Goal: Transaction & Acquisition: Purchase product/service

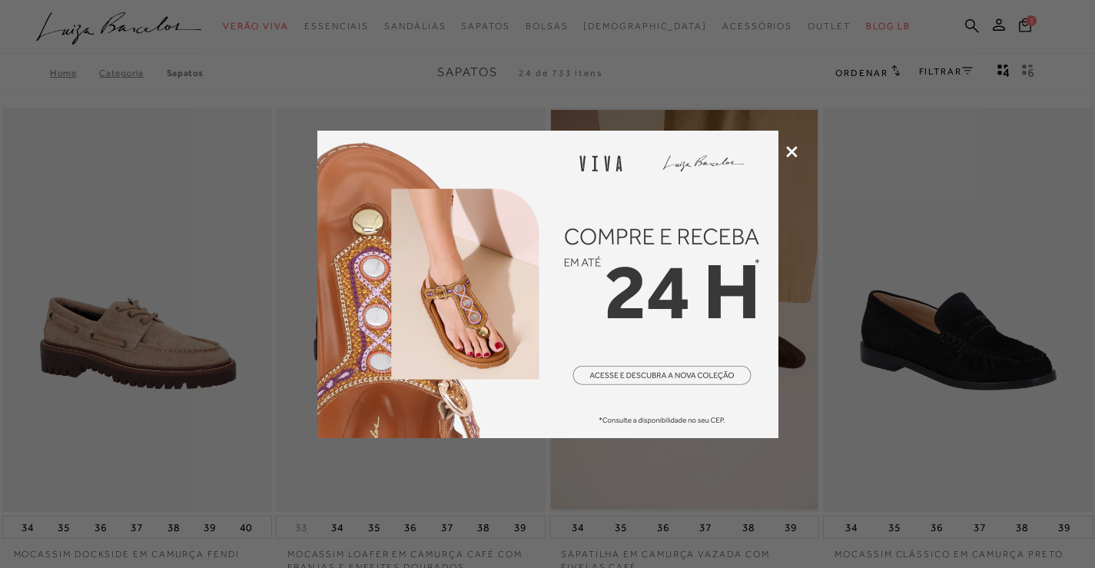
click at [789, 152] on icon at bounding box center [792, 152] width 12 height 12
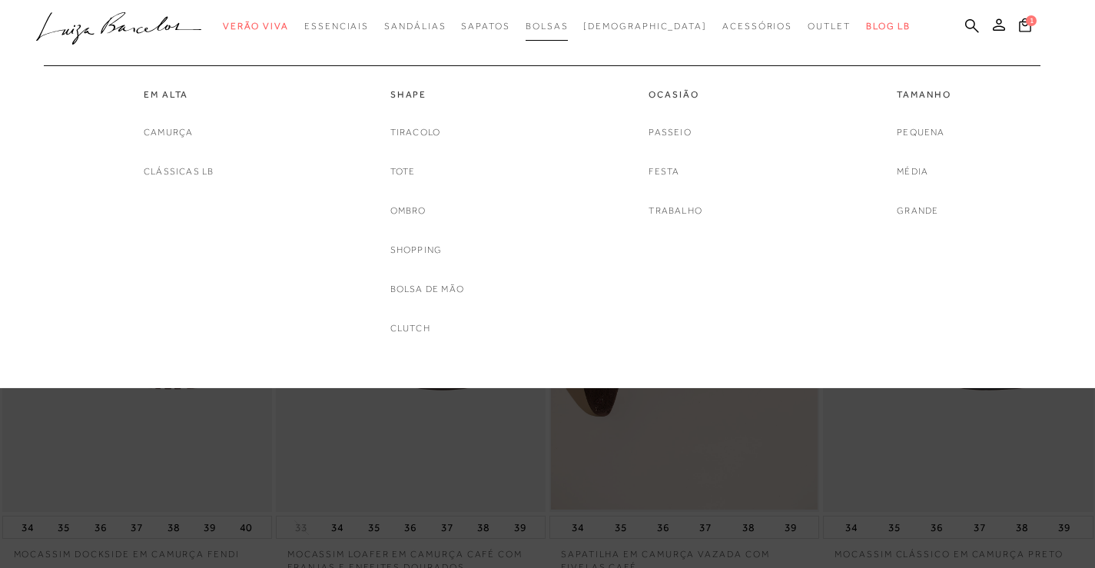
click at [569, 25] on span "Bolsas" at bounding box center [547, 26] width 43 height 11
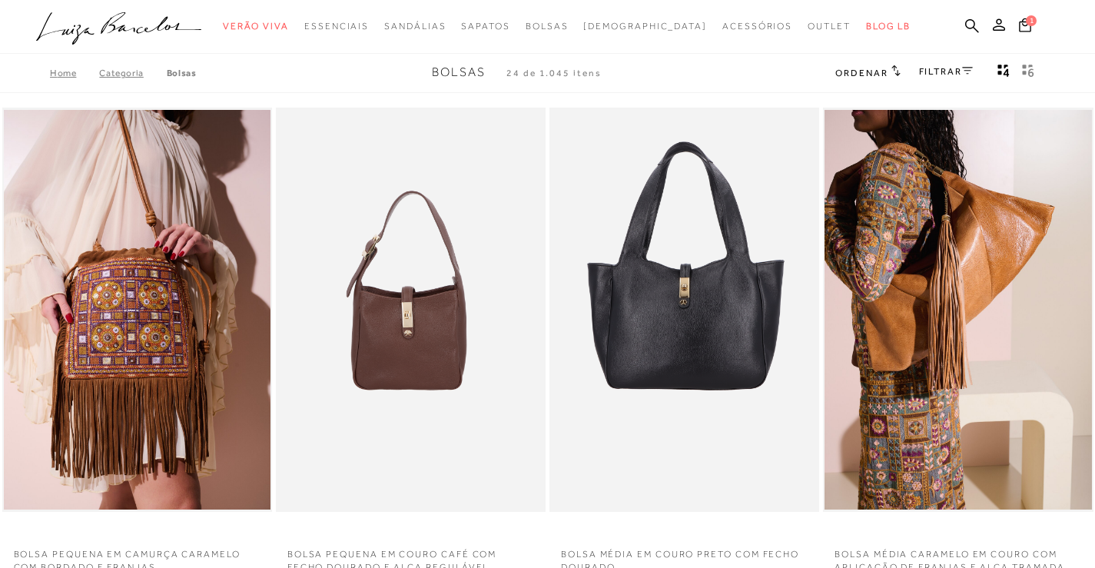
click at [861, 78] on span "Ordenar" at bounding box center [862, 73] width 52 height 11
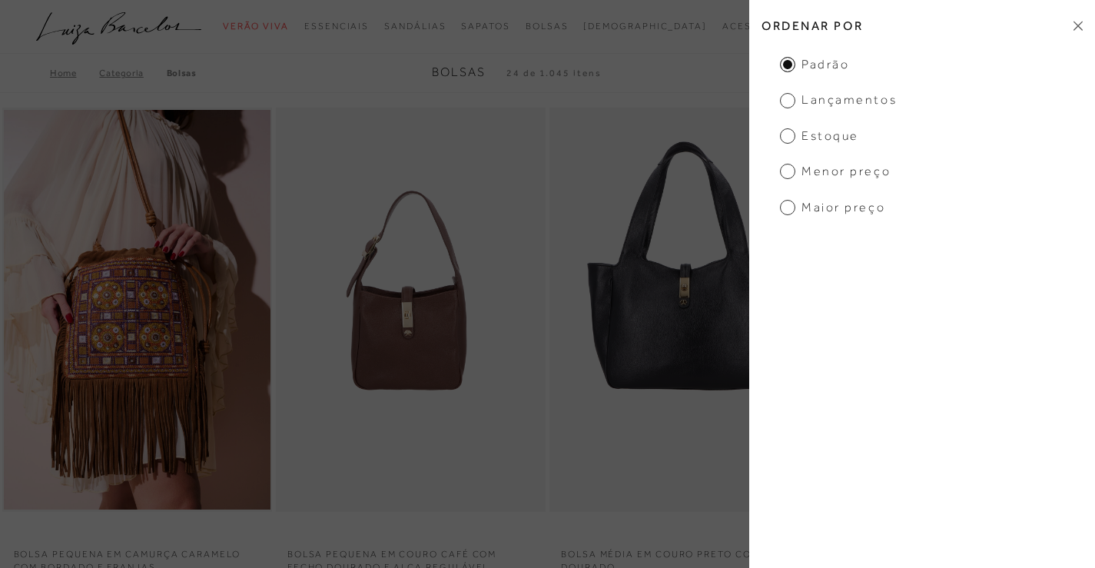
click at [844, 166] on span "Menor preço" at bounding box center [835, 171] width 111 height 17
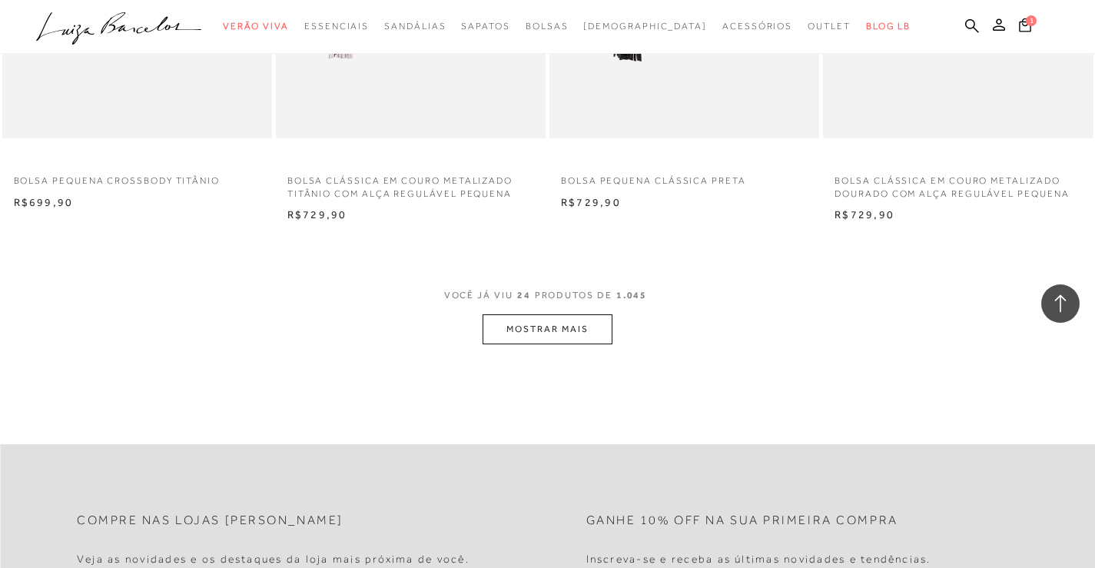
scroll to position [2921, 0]
click at [569, 329] on button "MOSTRAR MAIS" at bounding box center [547, 327] width 129 height 30
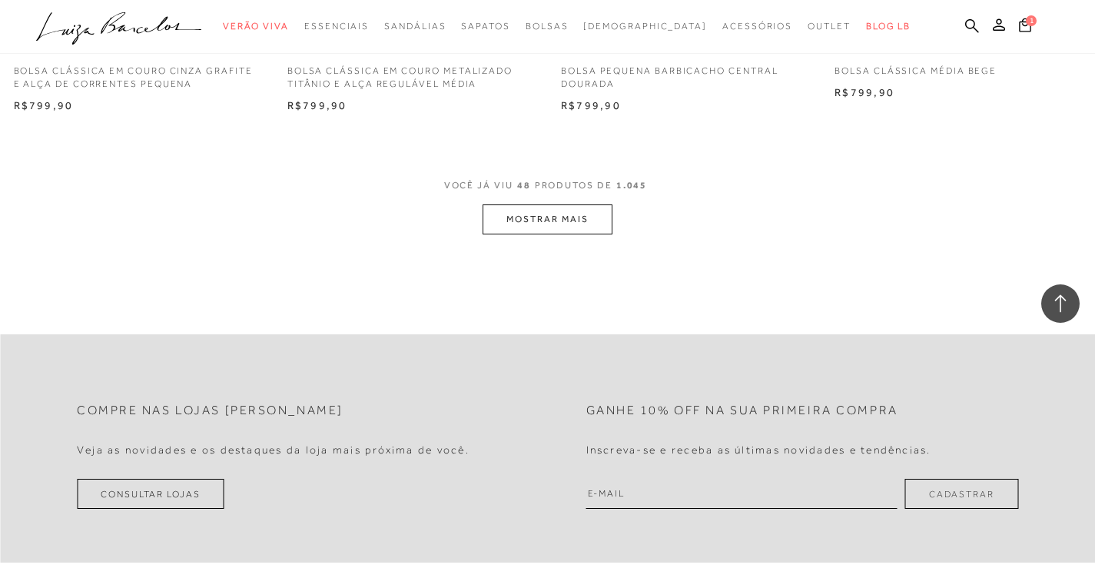
scroll to position [6072, 0]
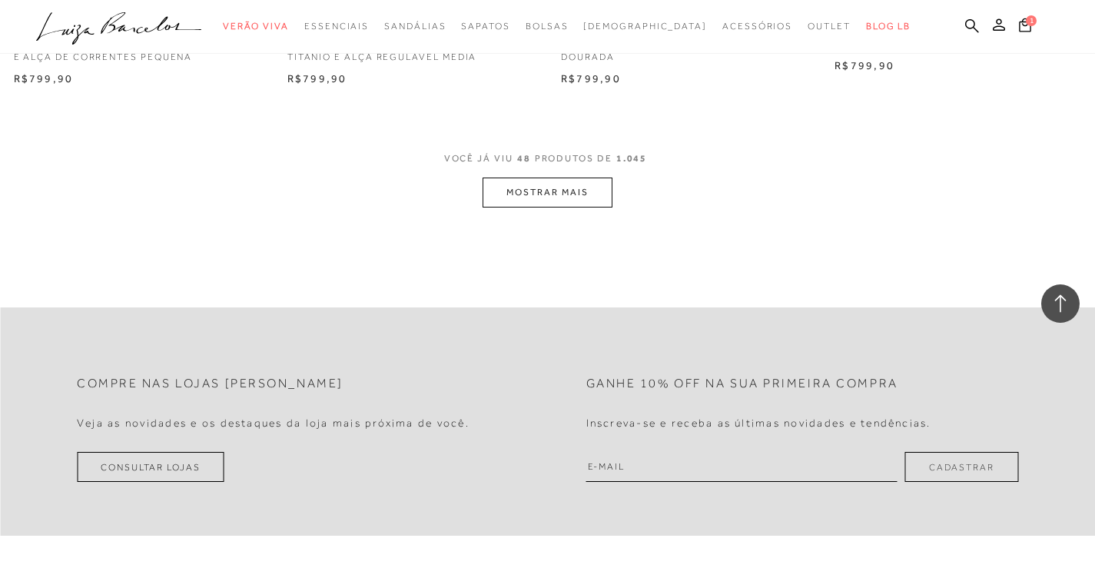
click at [535, 191] on button "MOSTRAR MAIS" at bounding box center [547, 193] width 129 height 30
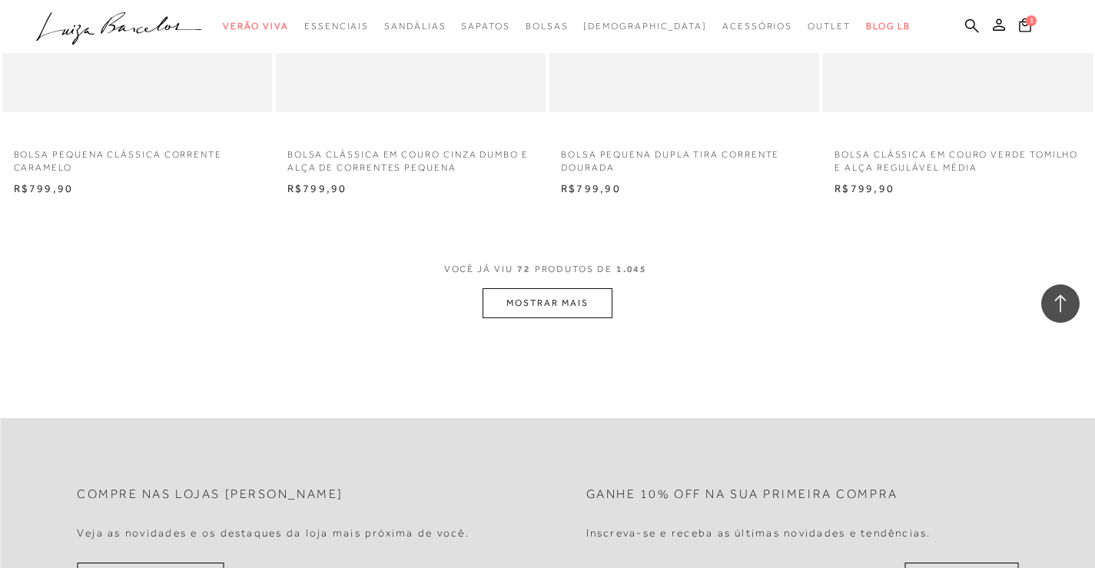
scroll to position [8993, 0]
click at [527, 300] on button "MOSTRAR MAIS" at bounding box center [547, 302] width 129 height 30
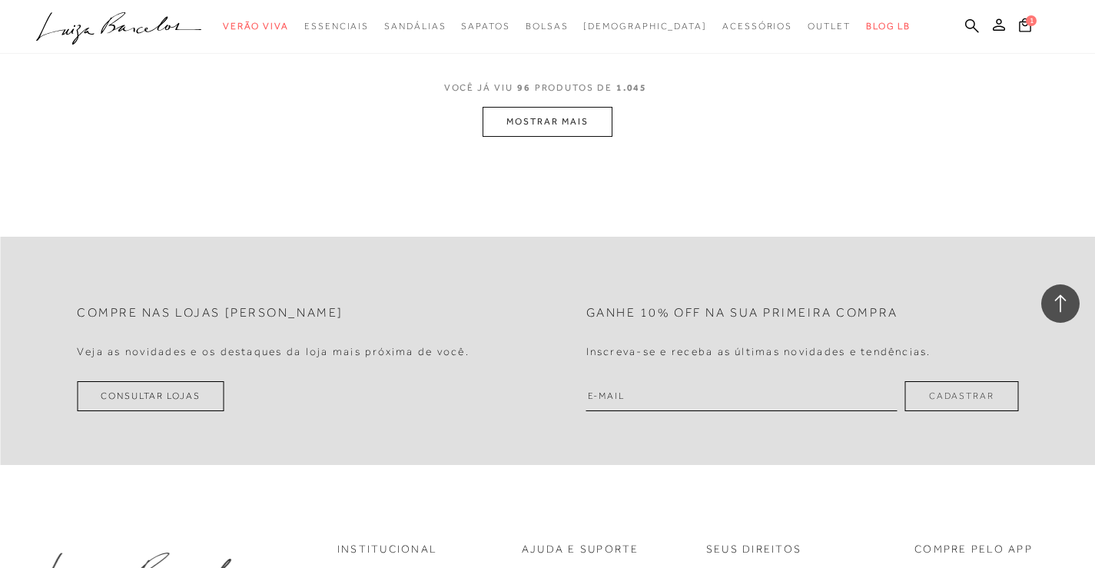
scroll to position [12222, 0]
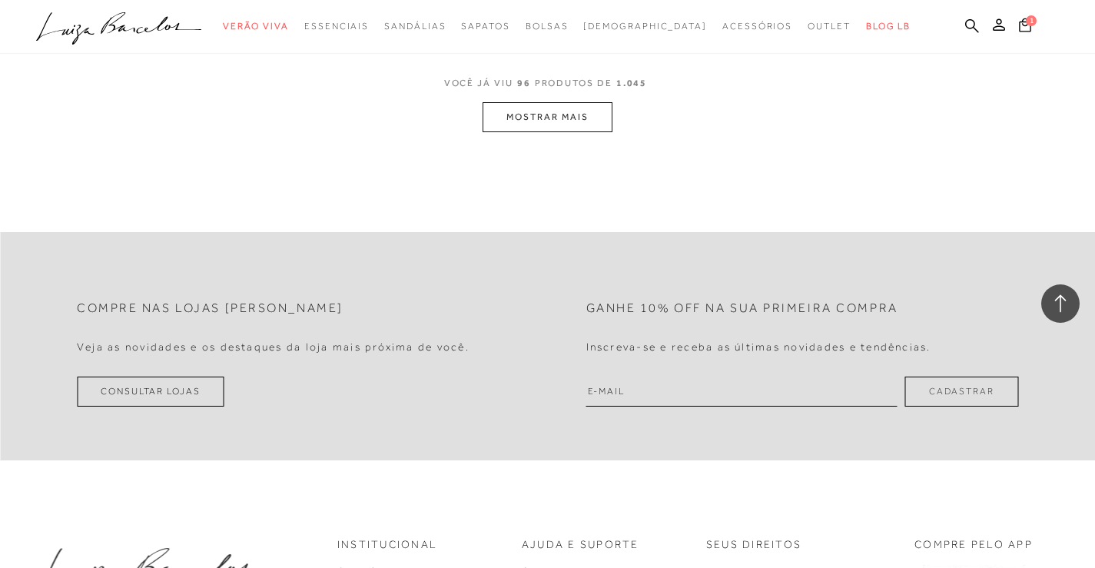
click at [507, 124] on button "MOSTRAR MAIS" at bounding box center [547, 117] width 129 height 30
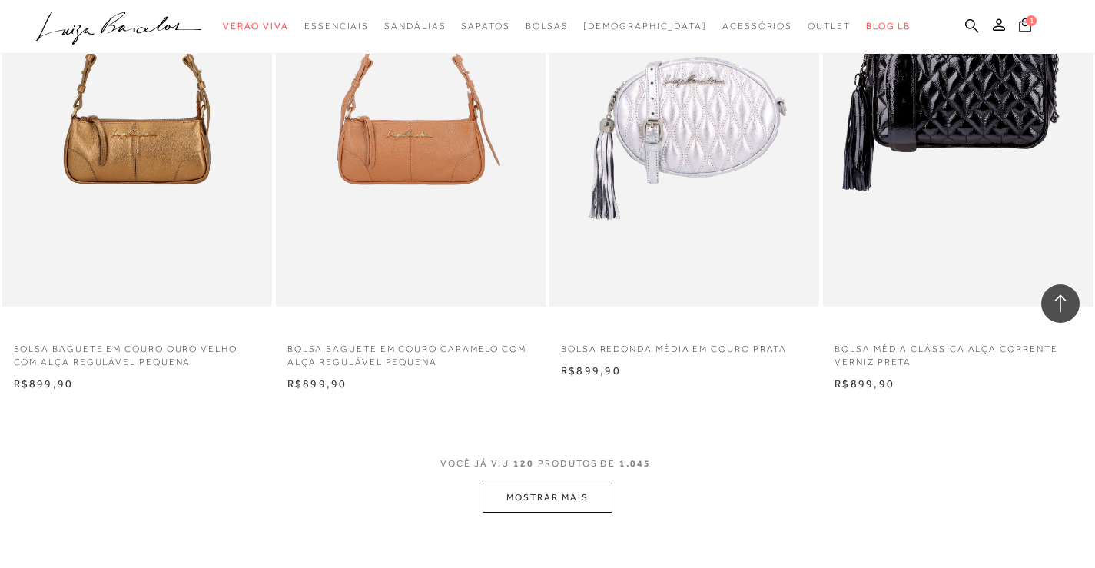
scroll to position [14835, 0]
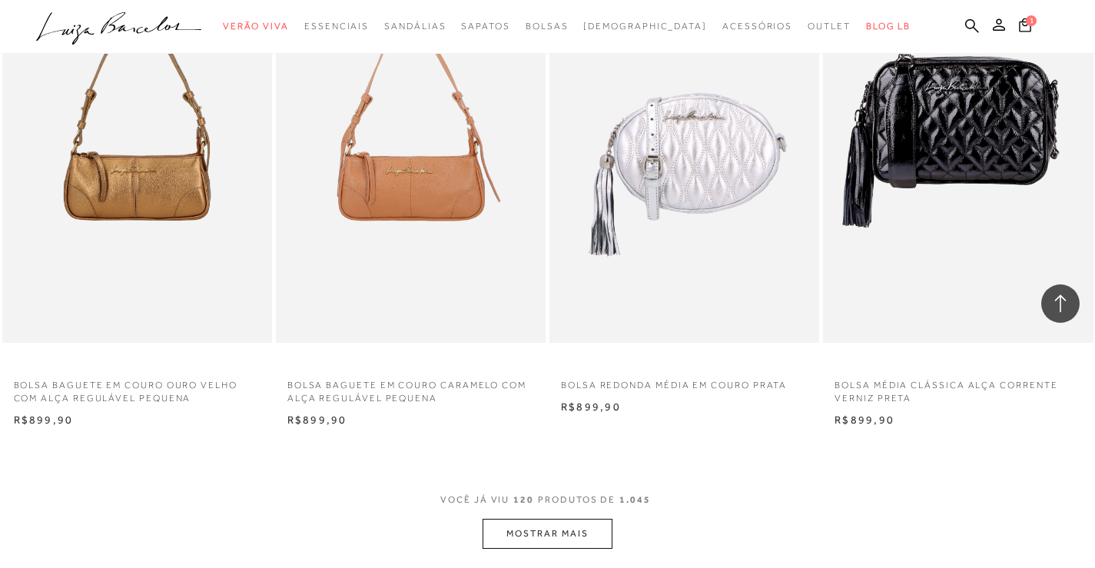
click at [539, 530] on button "MOSTRAR MAIS" at bounding box center [547, 534] width 129 height 30
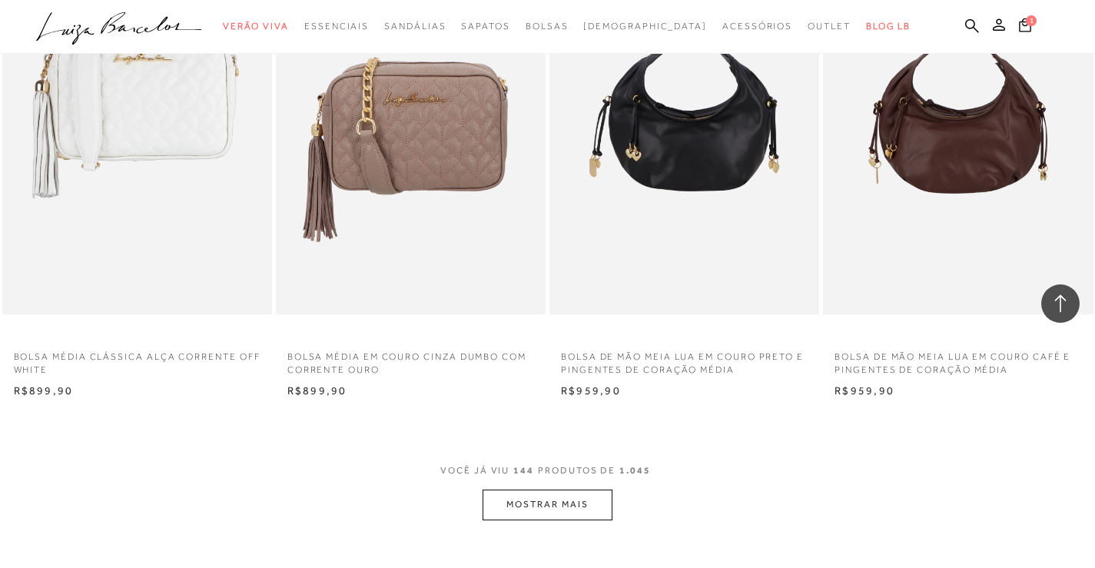
scroll to position [18140, 0]
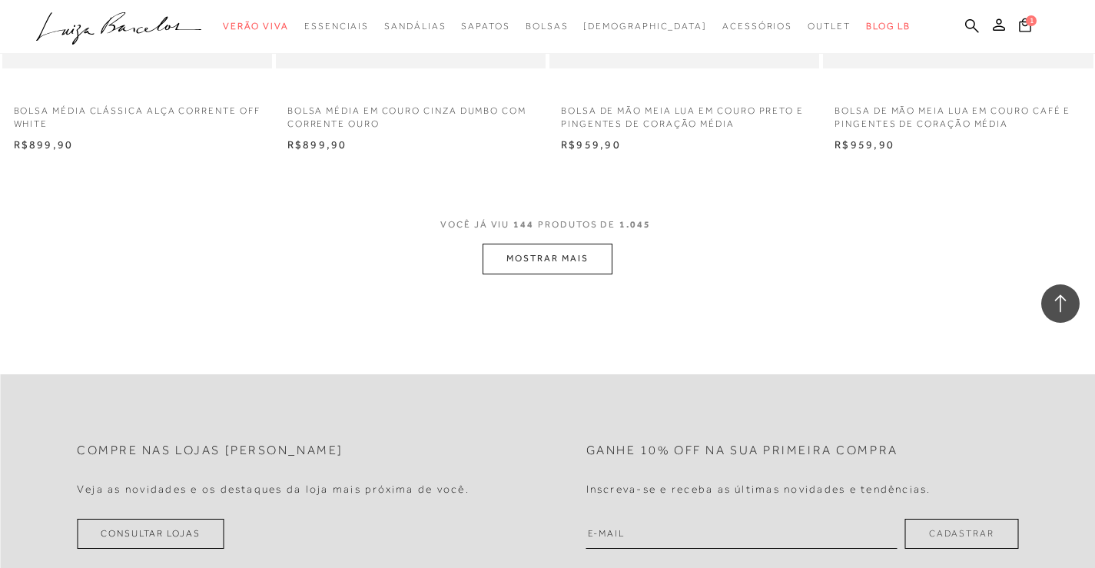
click at [566, 265] on button "MOSTRAR MAIS" at bounding box center [547, 259] width 129 height 30
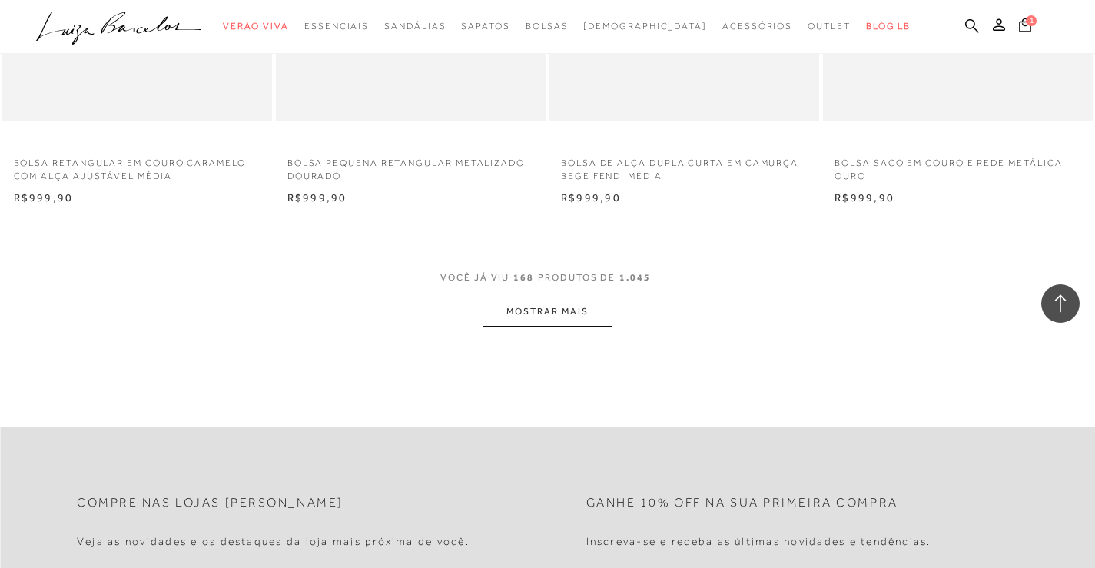
scroll to position [21138, 0]
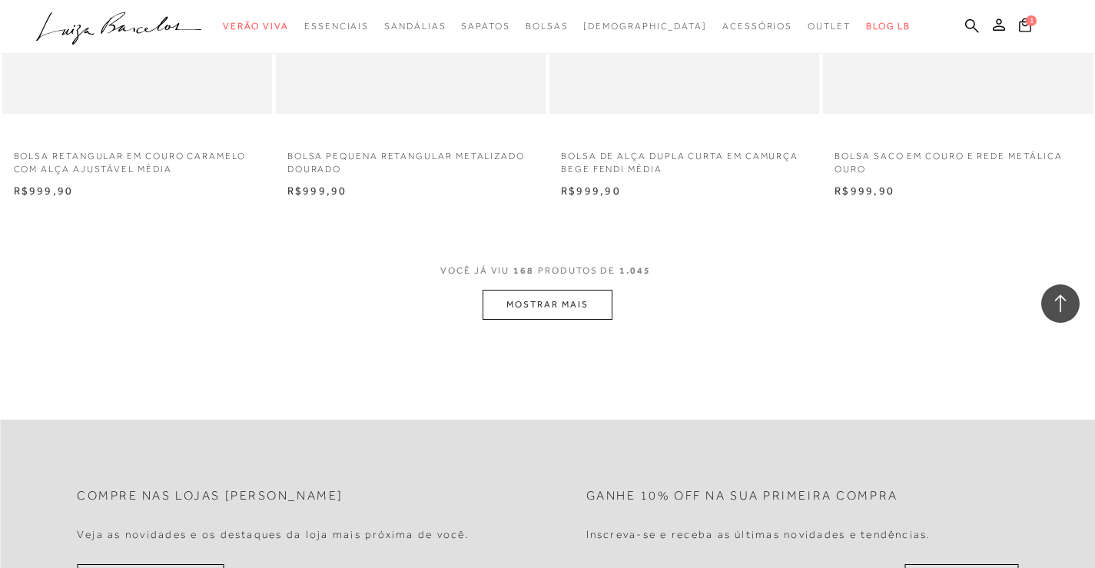
click at [577, 304] on button "MOSTRAR MAIS" at bounding box center [547, 305] width 129 height 30
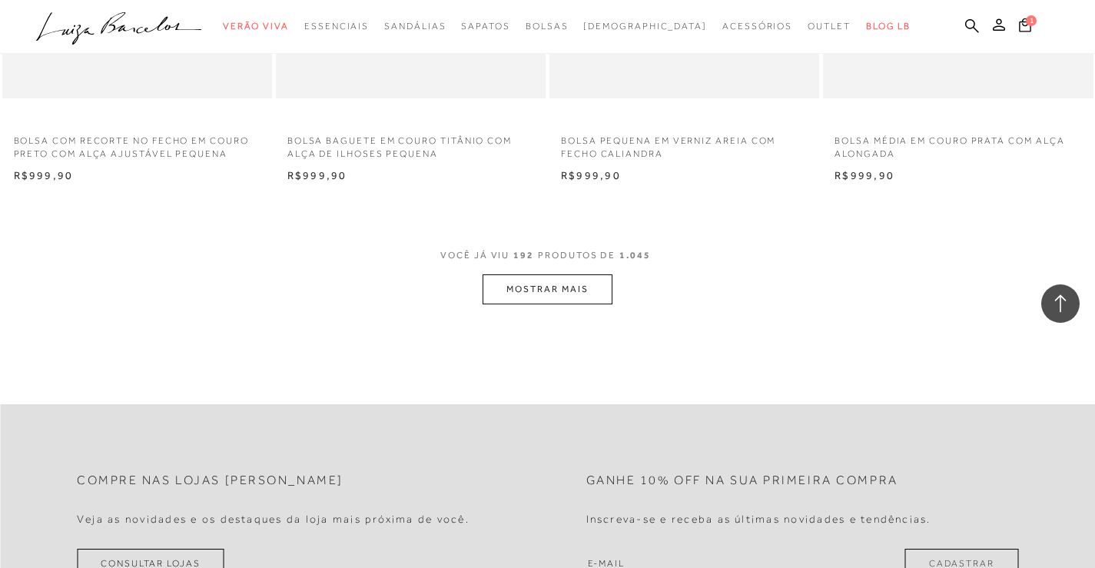
scroll to position [24212, 0]
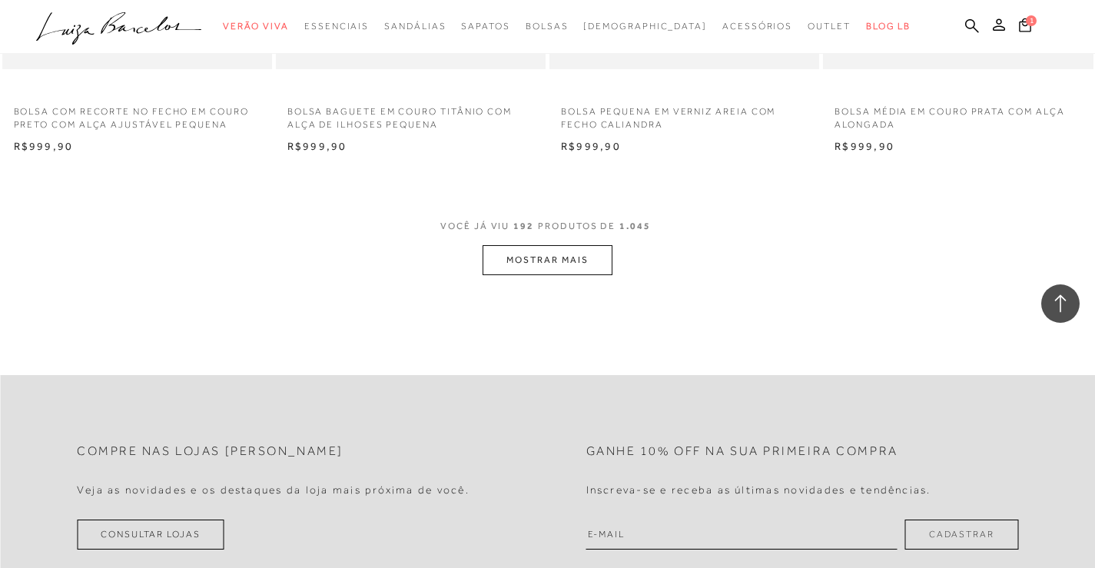
click at [574, 262] on button "MOSTRAR MAIS" at bounding box center [547, 260] width 129 height 30
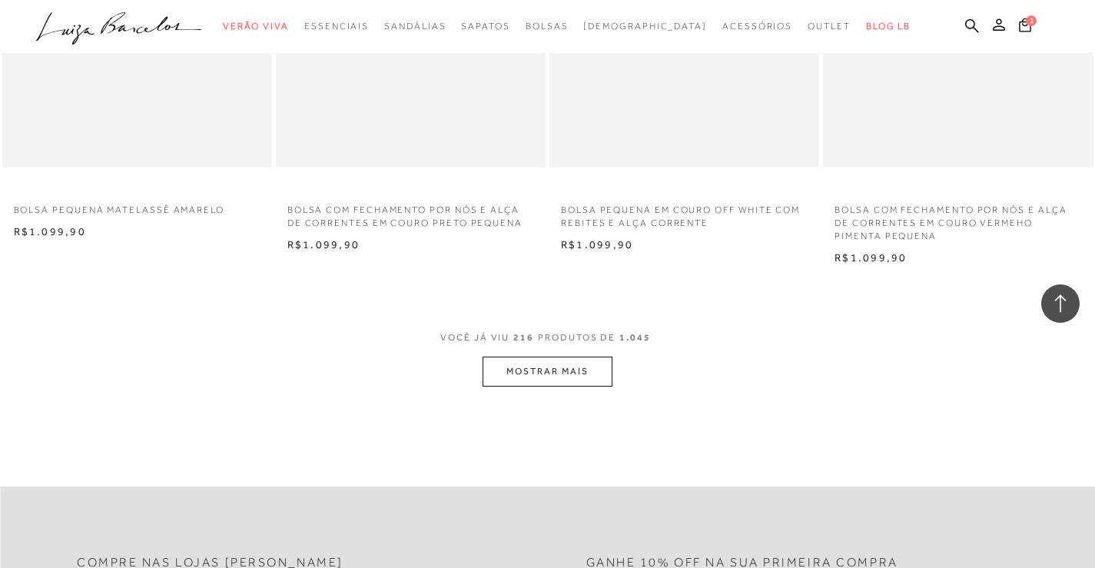
scroll to position [27210, 0]
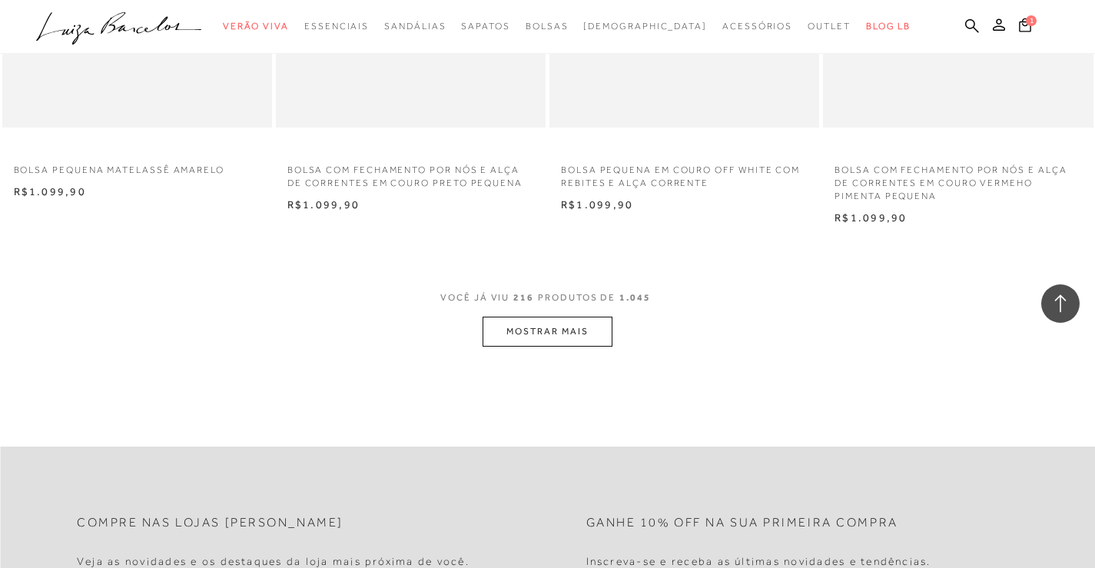
click at [527, 329] on button "MOSTRAR MAIS" at bounding box center [547, 332] width 129 height 30
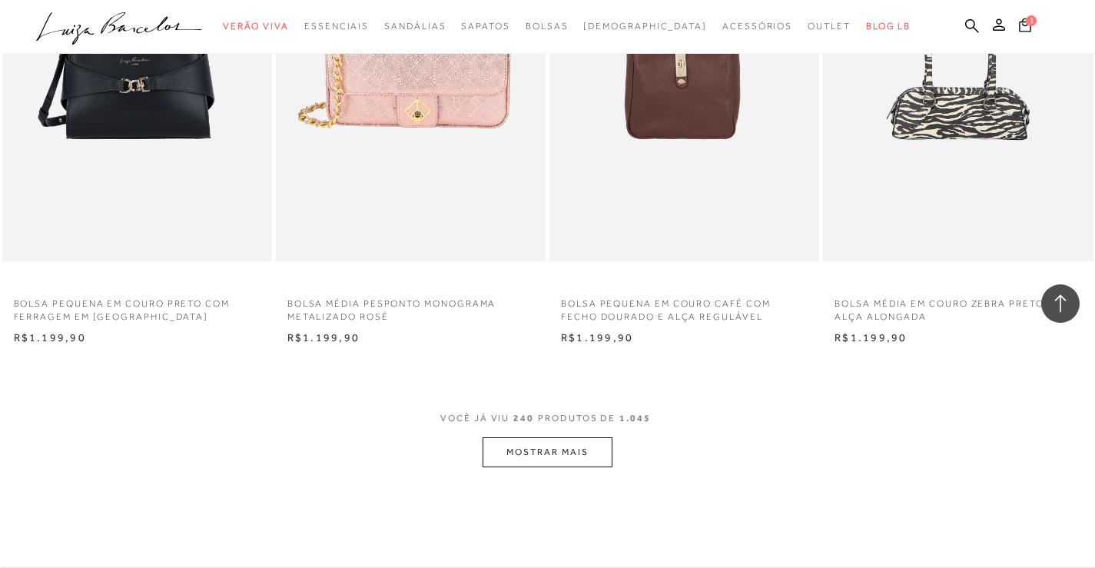
scroll to position [30208, 0]
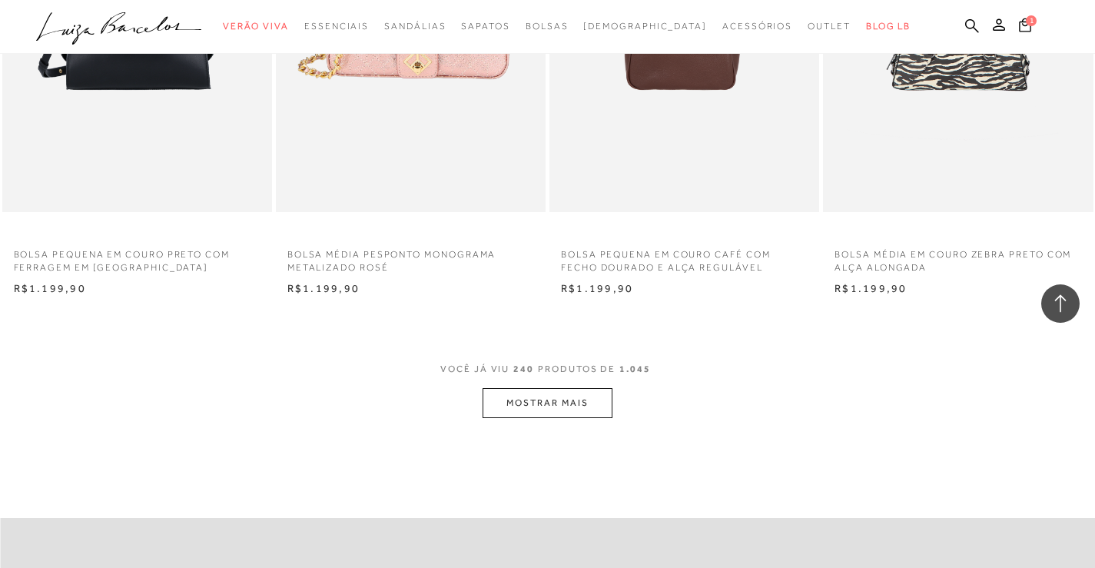
click at [533, 408] on button "MOSTRAR MAIS" at bounding box center [547, 403] width 129 height 30
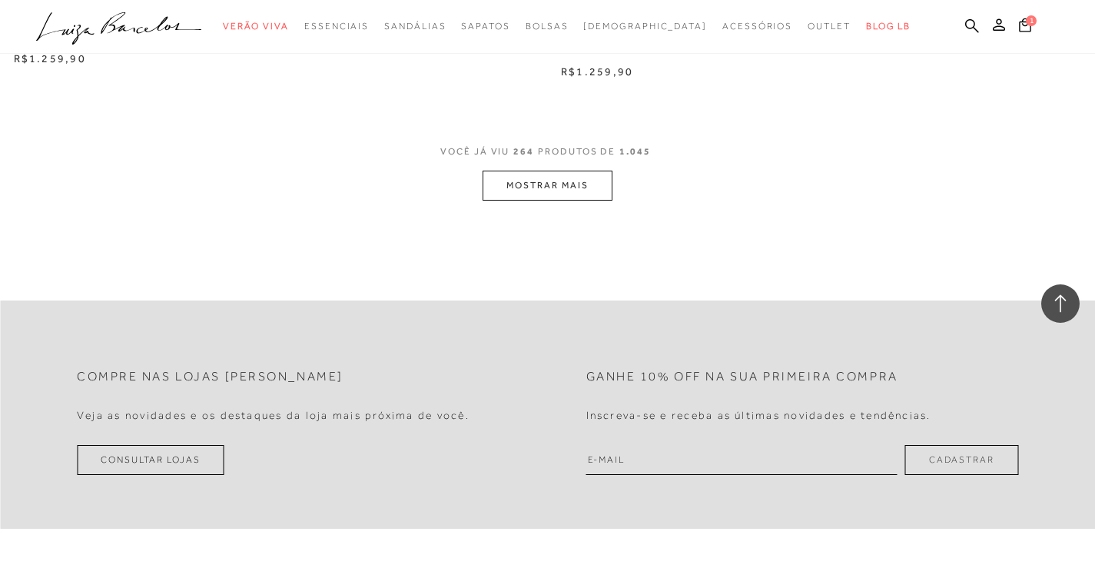
scroll to position [33478, 0]
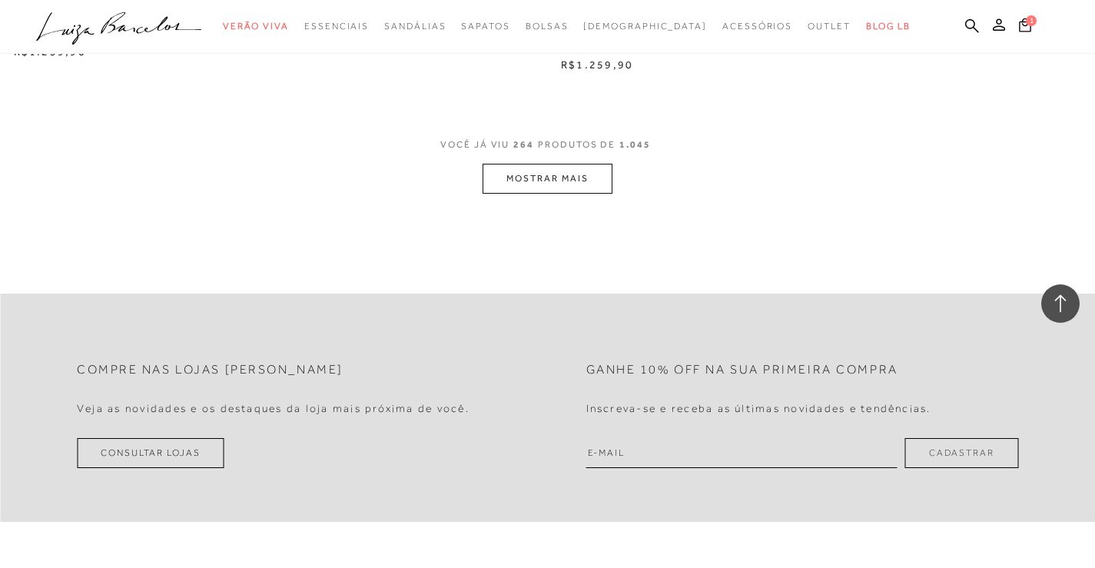
click at [560, 191] on button "MOSTRAR MAIS" at bounding box center [547, 179] width 129 height 30
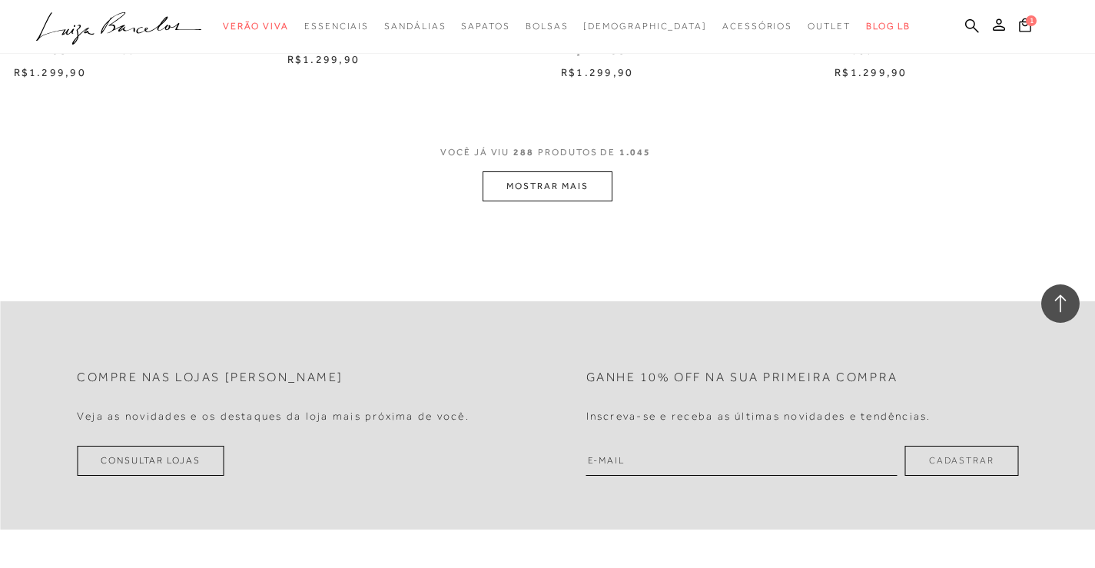
scroll to position [36552, 0]
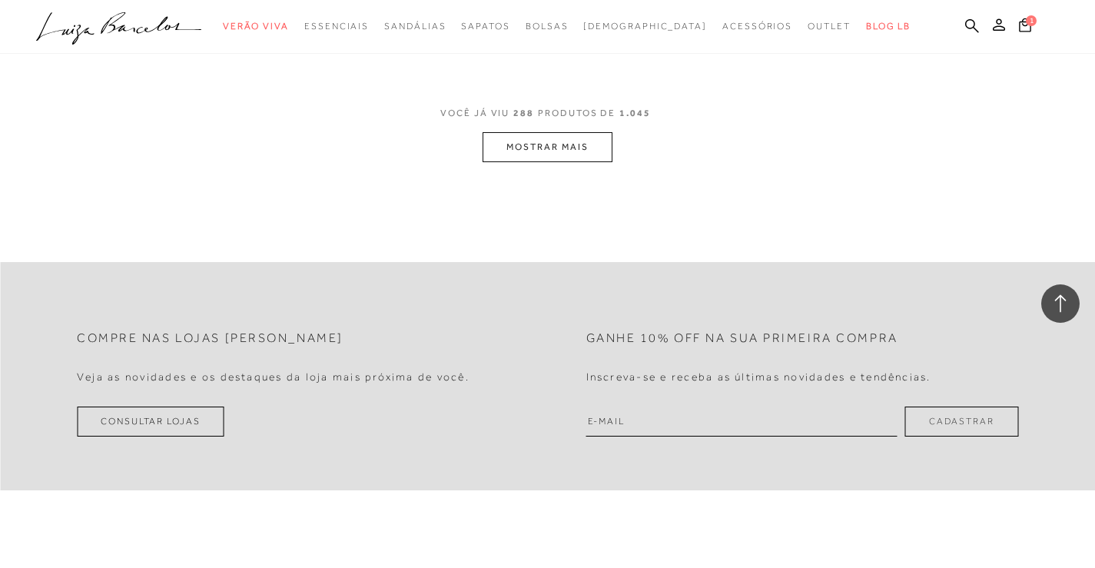
click at [514, 144] on button "MOSTRAR MAIS" at bounding box center [547, 147] width 129 height 30
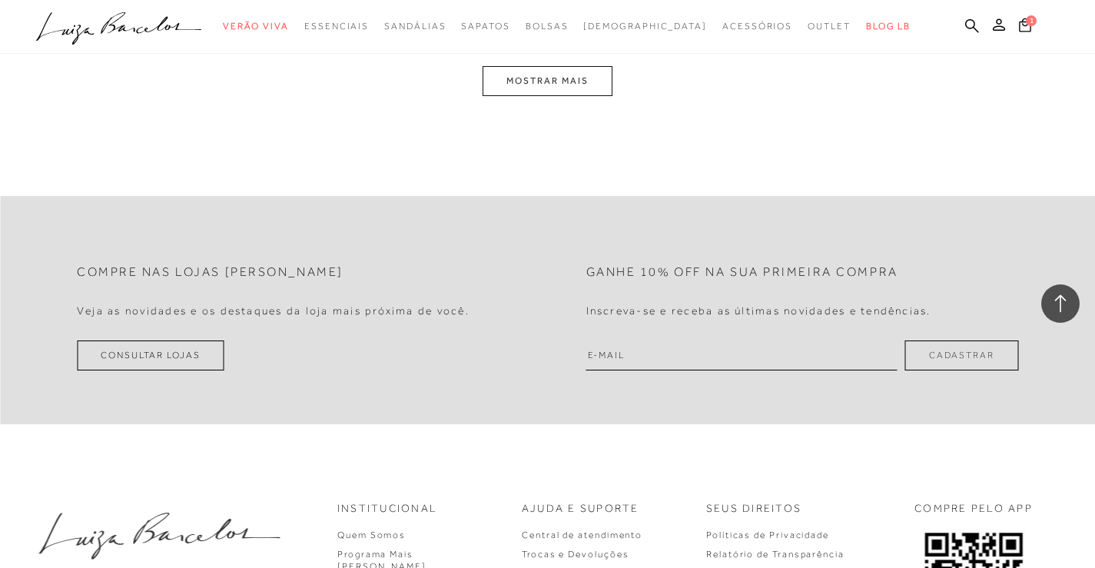
scroll to position [39704, 0]
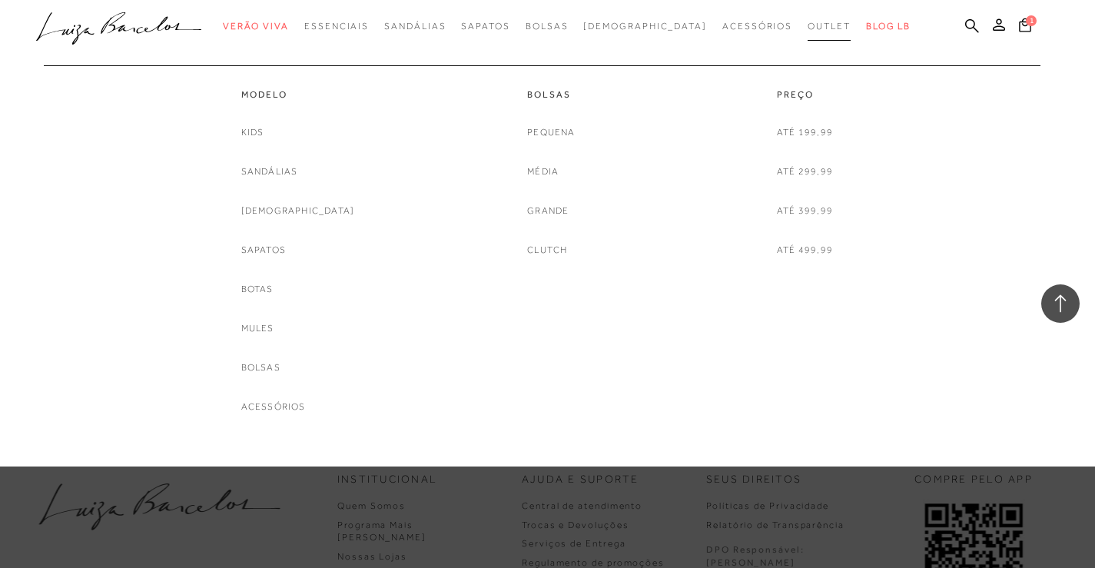
click at [808, 25] on span "Outlet" at bounding box center [829, 26] width 43 height 11
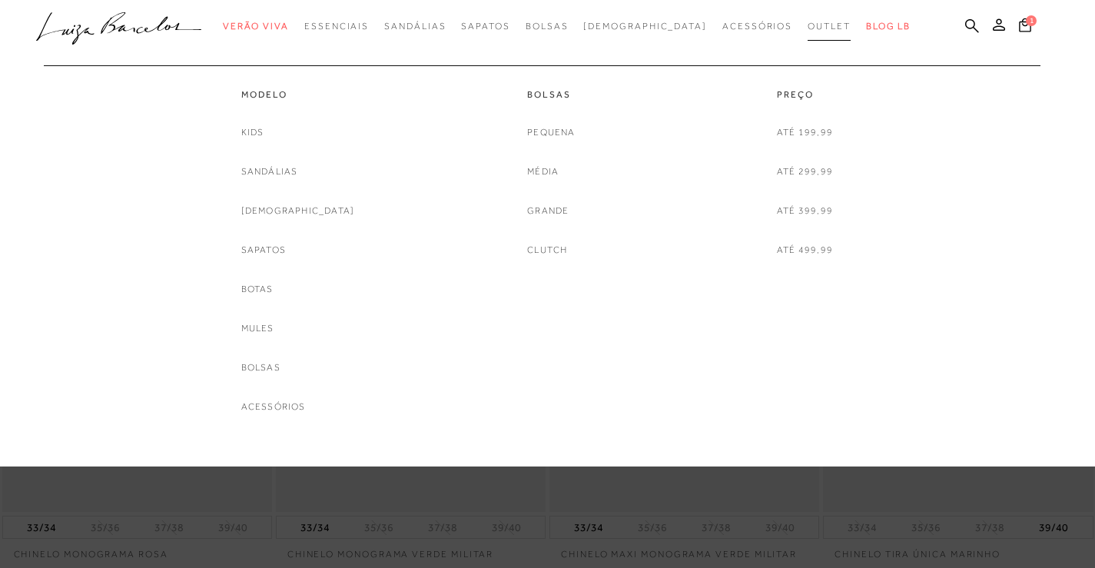
click at [808, 24] on span "Outlet" at bounding box center [829, 26] width 43 height 11
click at [798, 253] on link "Até 499,99" at bounding box center [805, 250] width 56 height 16
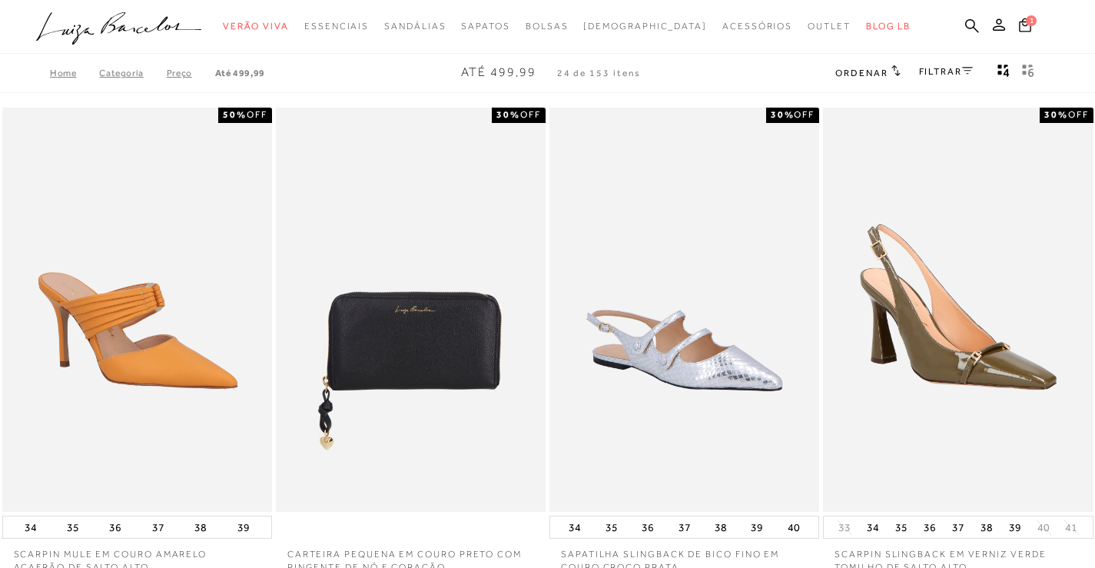
click at [872, 76] on span "Ordenar" at bounding box center [862, 73] width 52 height 11
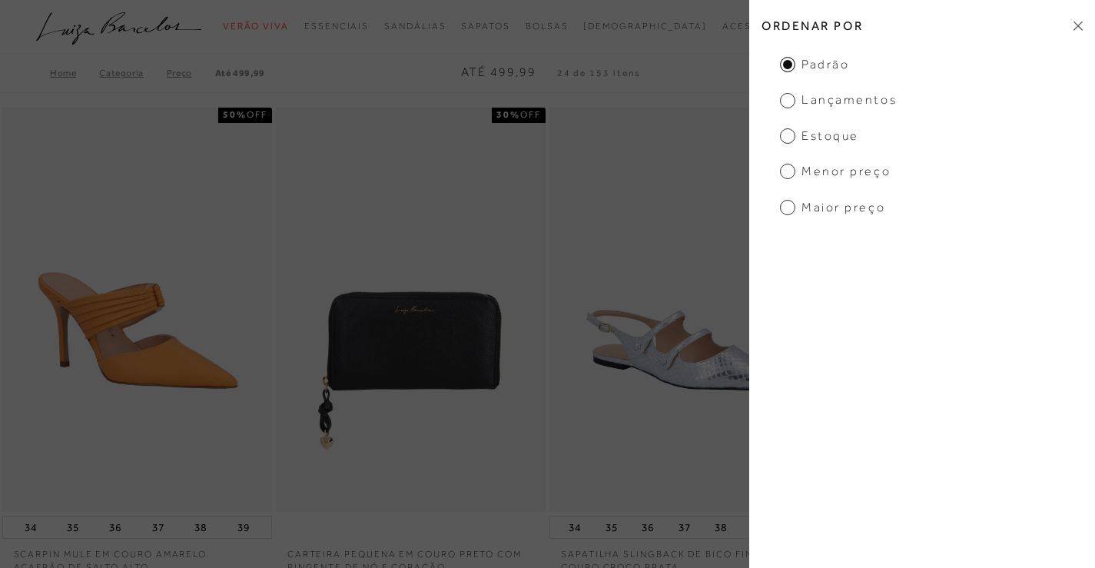
click at [831, 178] on span "Menor preço" at bounding box center [835, 171] width 111 height 17
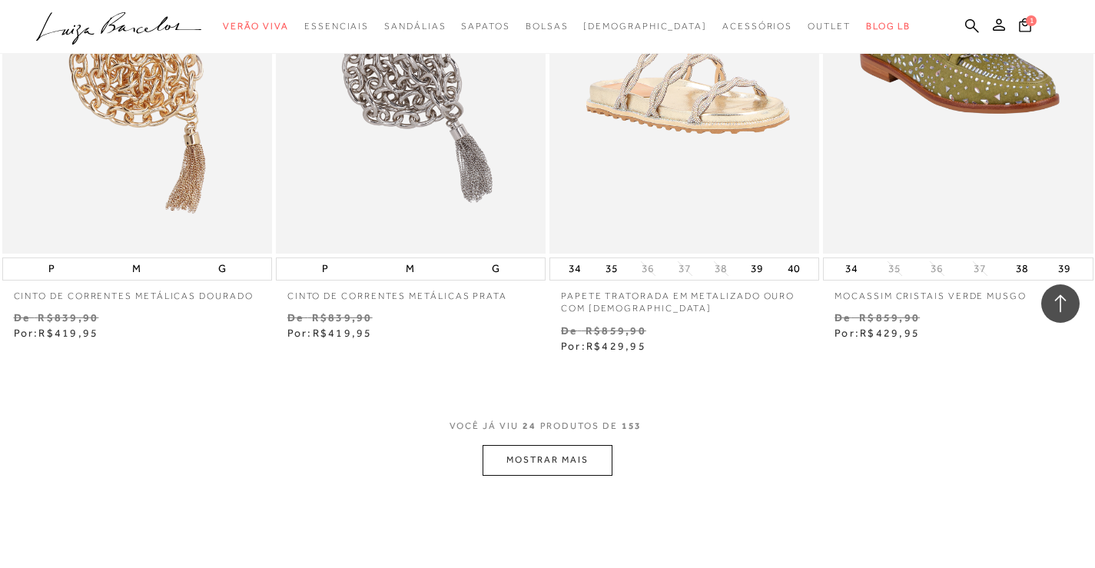
scroll to position [2998, 0]
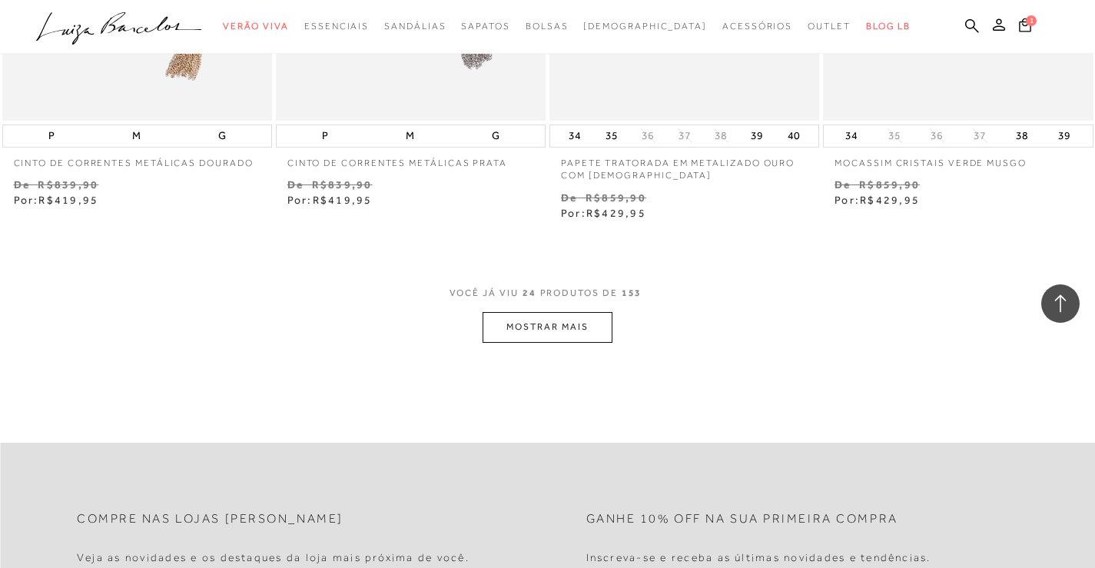
click at [580, 332] on button "MOSTRAR MAIS" at bounding box center [547, 327] width 129 height 30
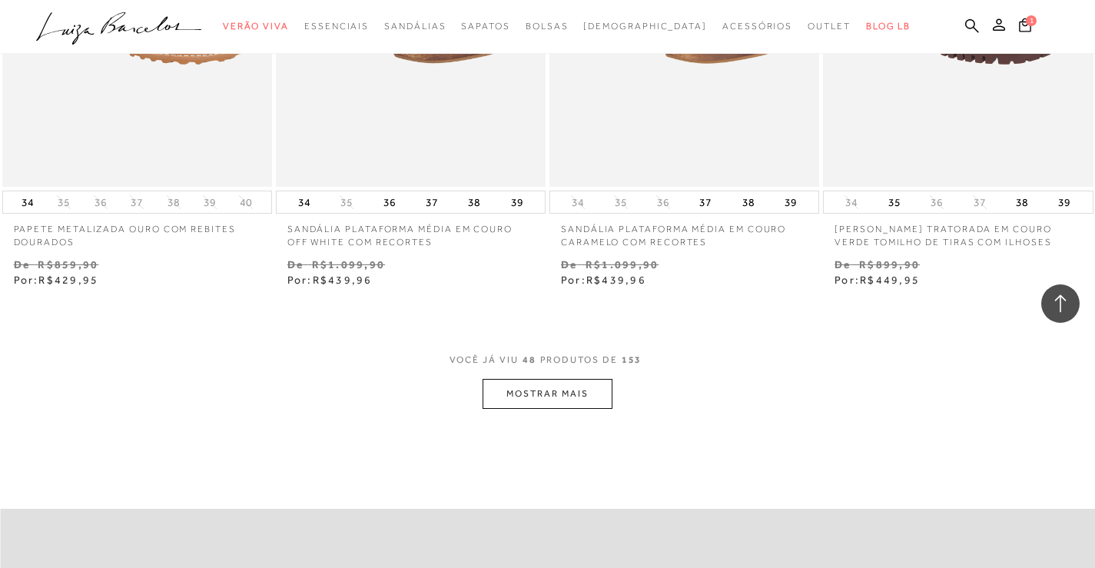
scroll to position [6072, 0]
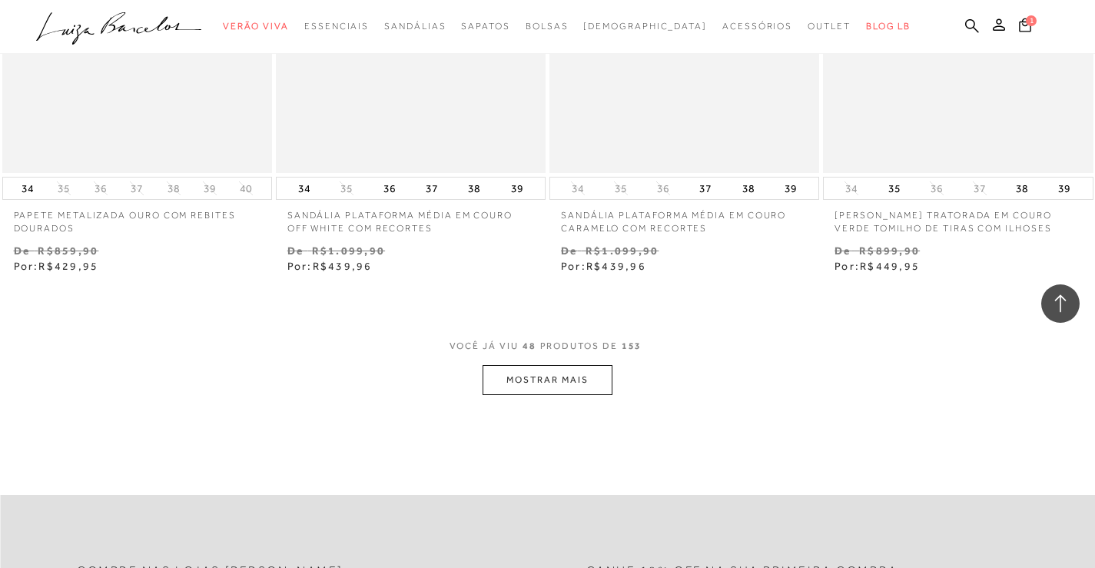
click at [537, 372] on button "MOSTRAR MAIS" at bounding box center [547, 380] width 129 height 30
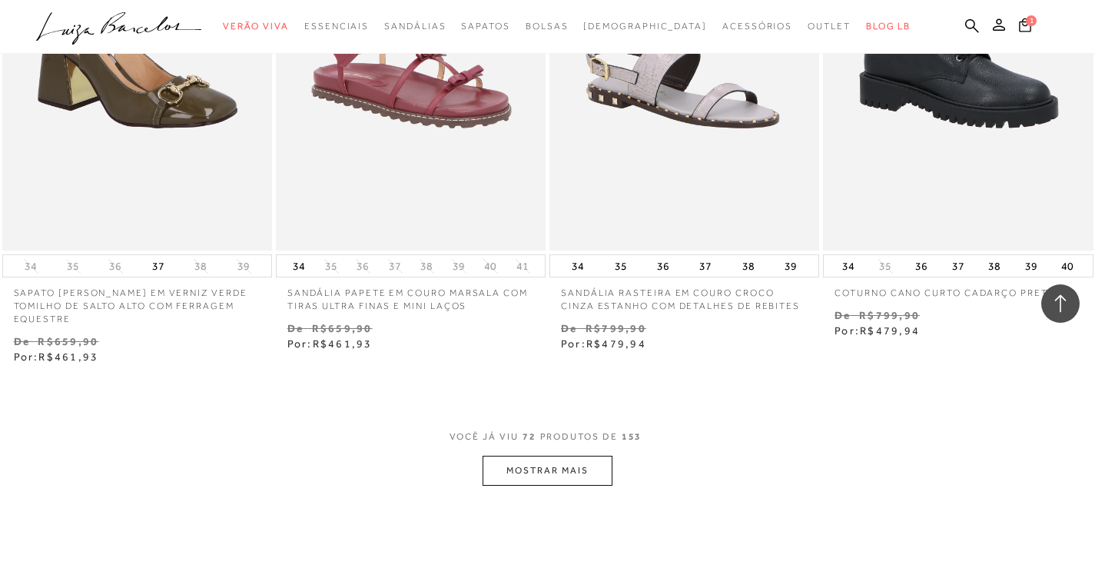
scroll to position [9147, 0]
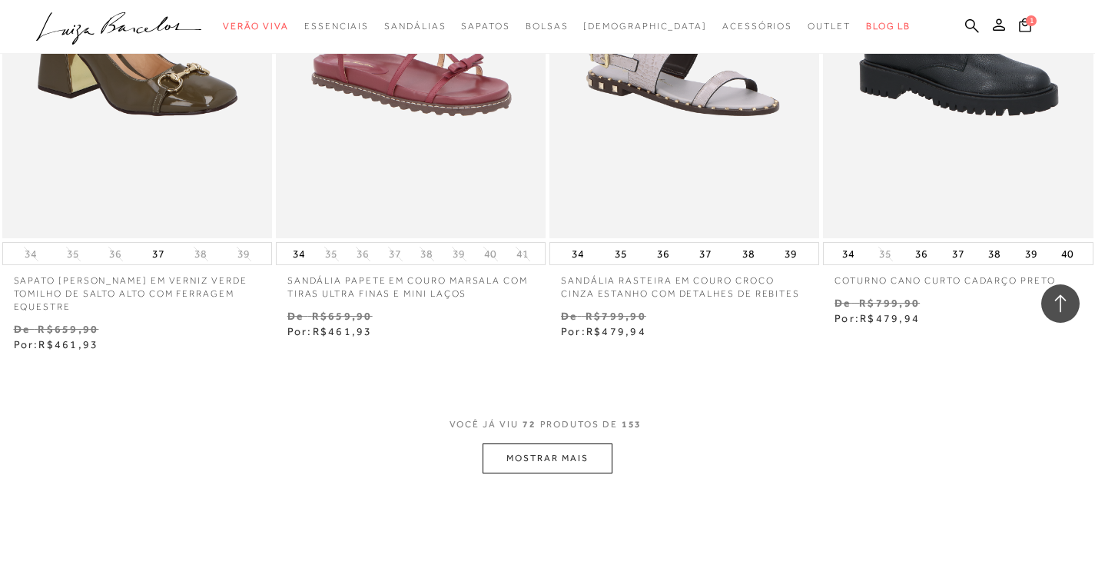
click at [532, 461] on button "MOSTRAR MAIS" at bounding box center [547, 459] width 129 height 30
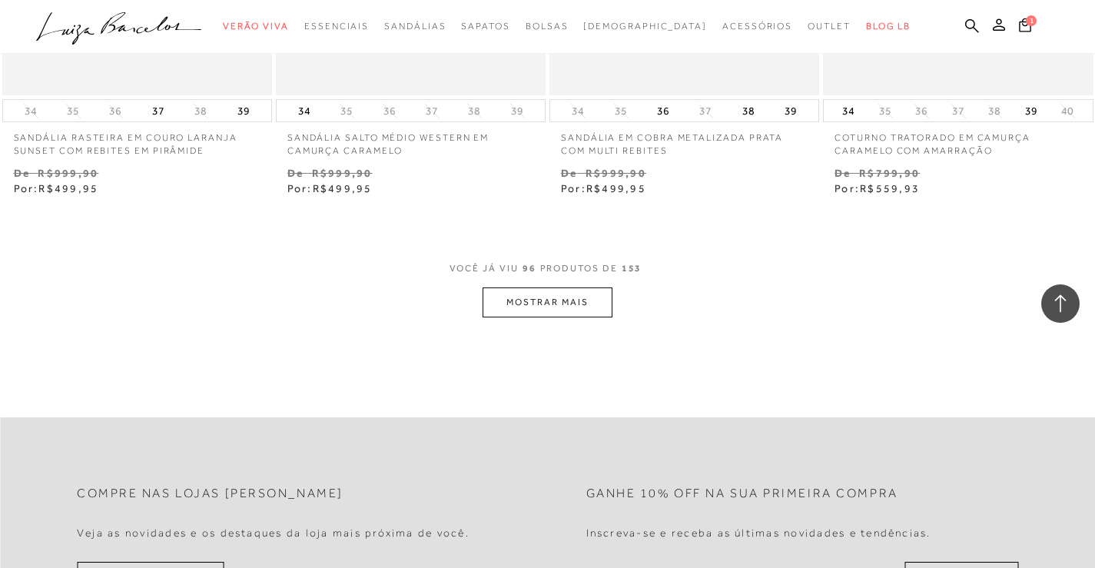
scroll to position [12529, 0]
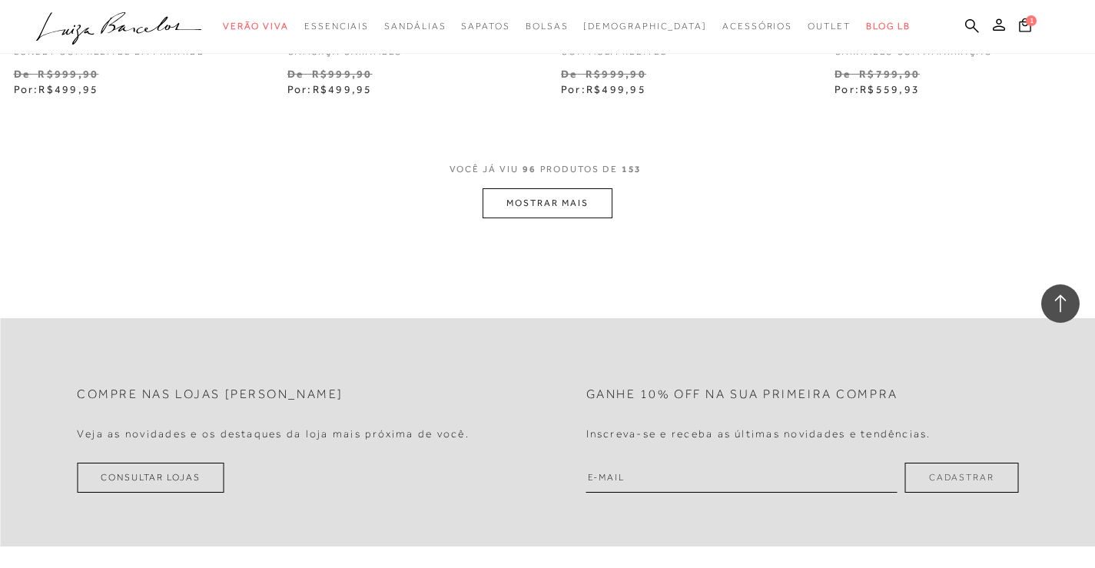
click at [532, 198] on button "MOSTRAR MAIS" at bounding box center [547, 203] width 129 height 30
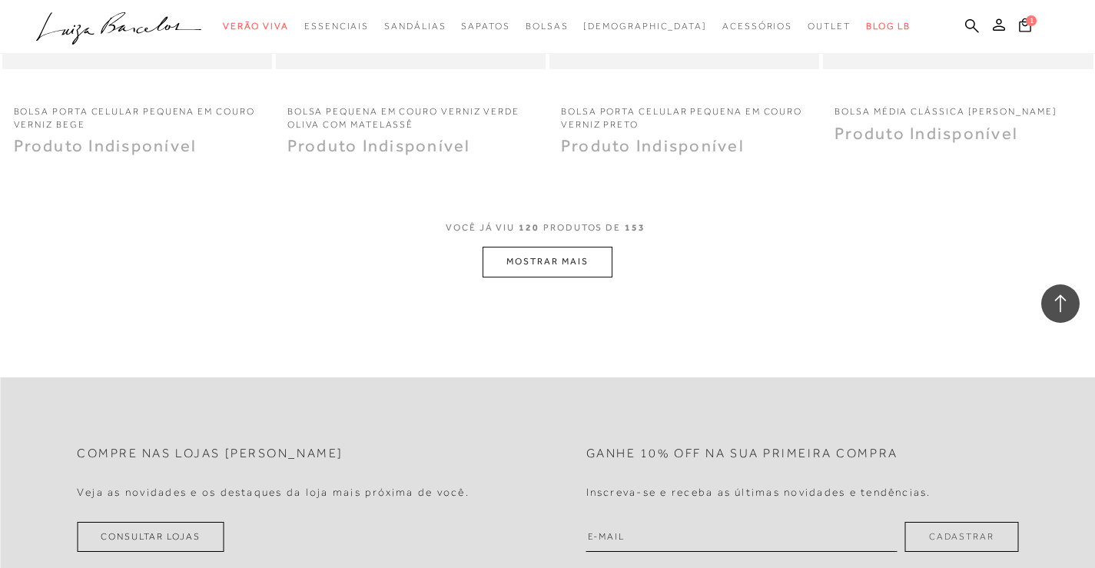
scroll to position [15527, 0]
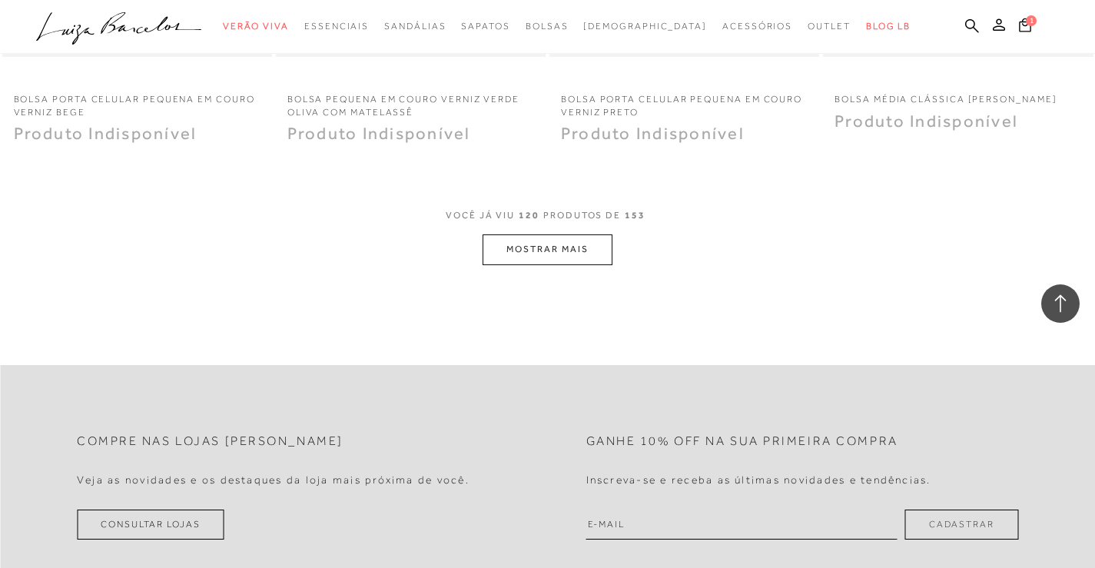
click at [590, 243] on button "MOSTRAR MAIS" at bounding box center [547, 249] width 129 height 30
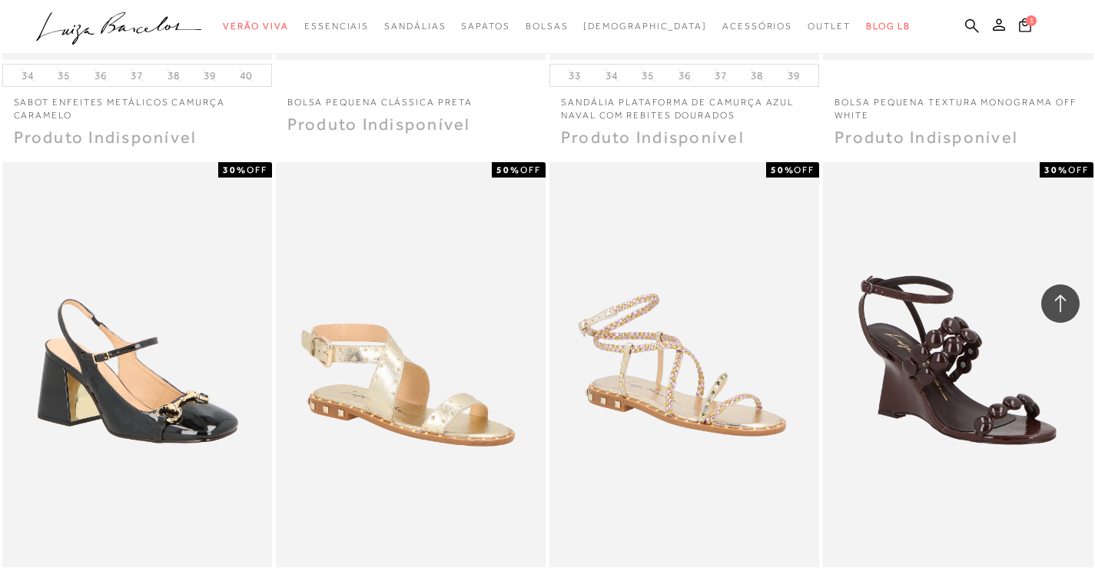
scroll to position [18063, 0]
